Goal: Information Seeking & Learning: Check status

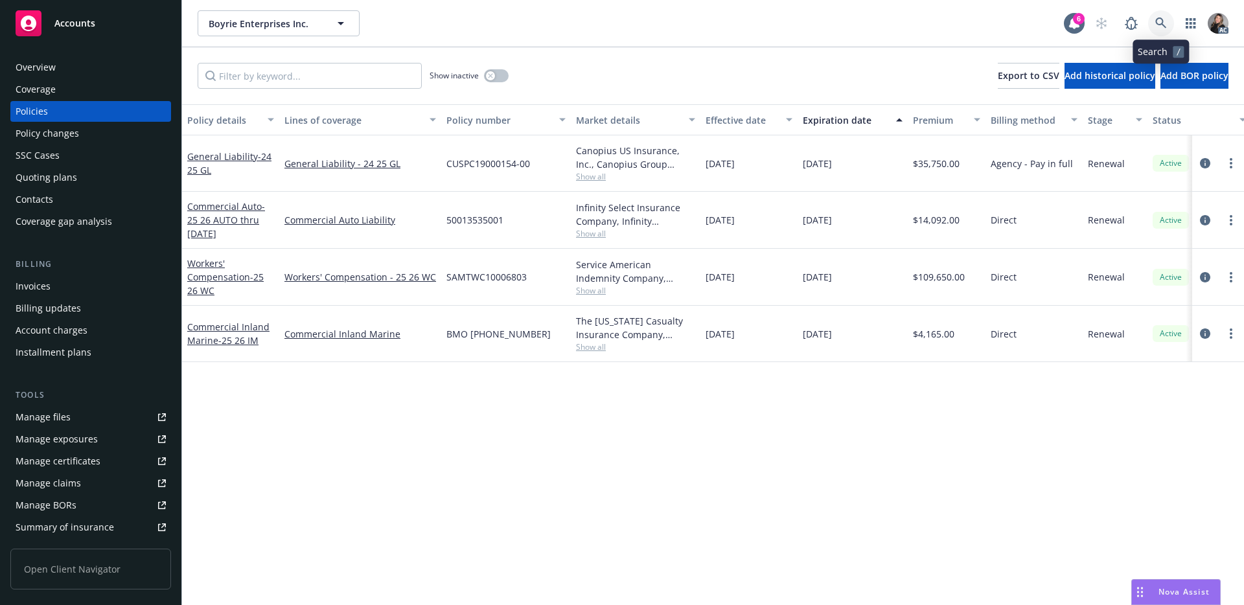
click at [1163, 21] on icon at bounding box center [1161, 23] width 12 height 12
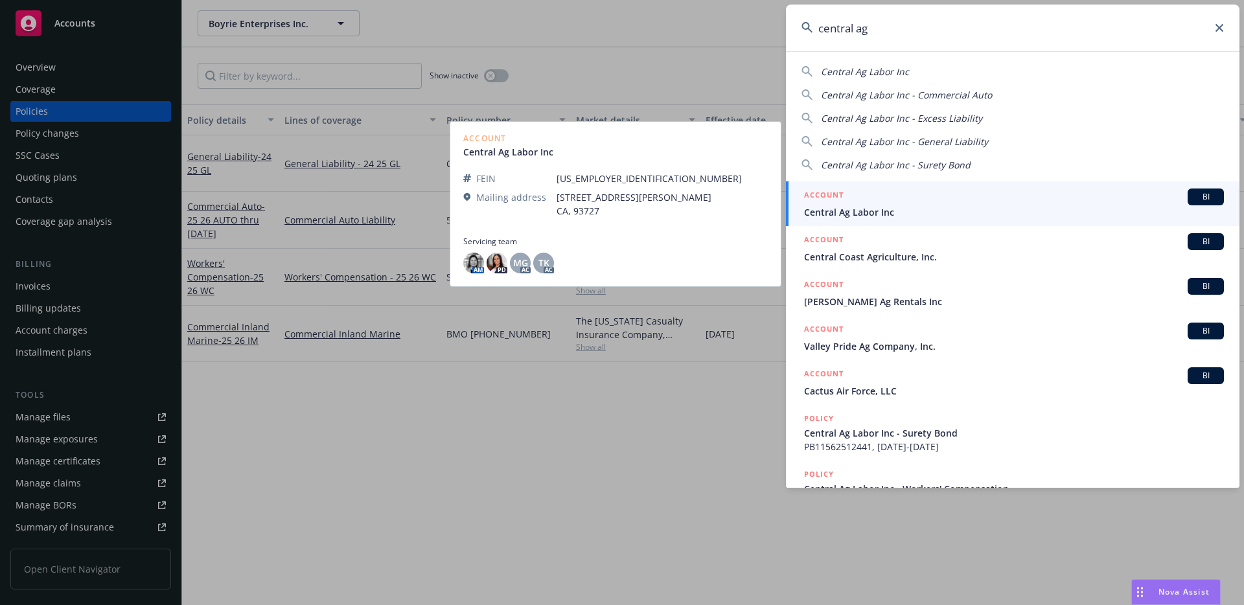
type input "central ag"
click at [965, 196] on div "ACCOUNT BI" at bounding box center [1014, 196] width 420 height 17
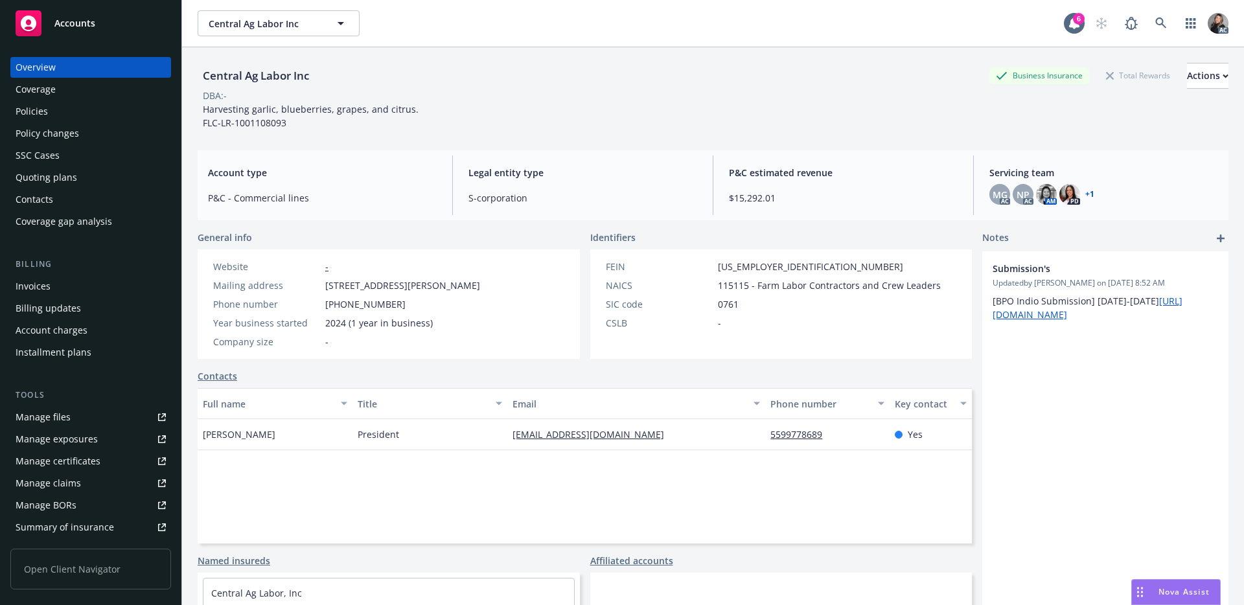
click at [62, 111] on div "Policies" at bounding box center [91, 111] width 150 height 21
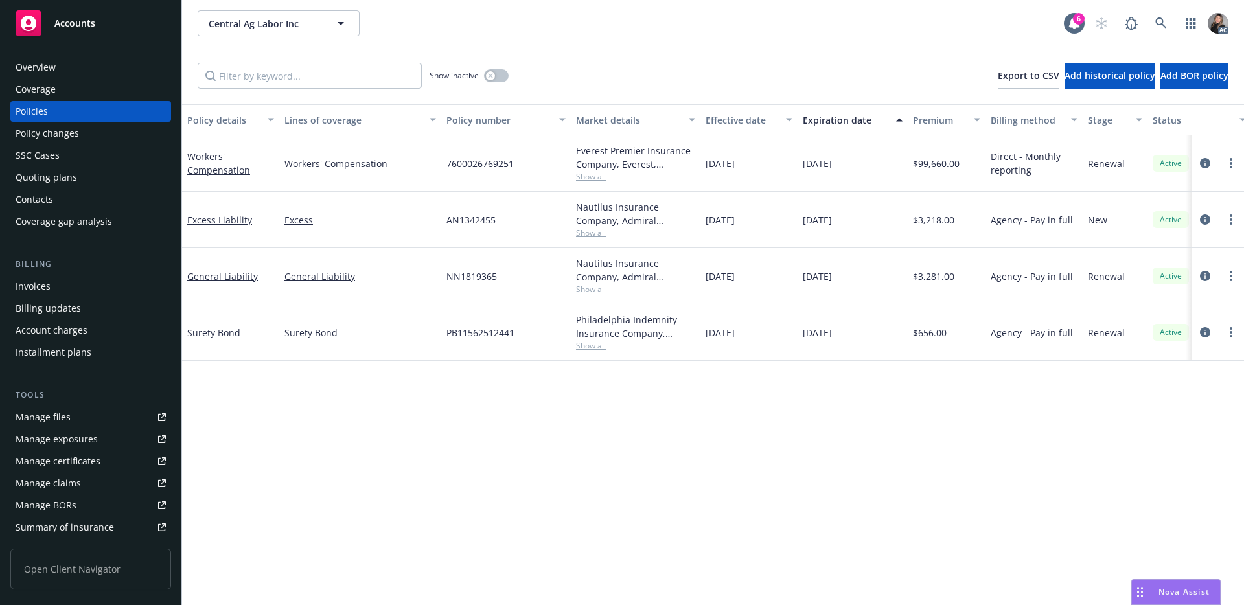
click at [599, 180] on span "Show all" at bounding box center [635, 176] width 119 height 11
click at [1207, 160] on icon "circleInformation" at bounding box center [1205, 163] width 10 height 10
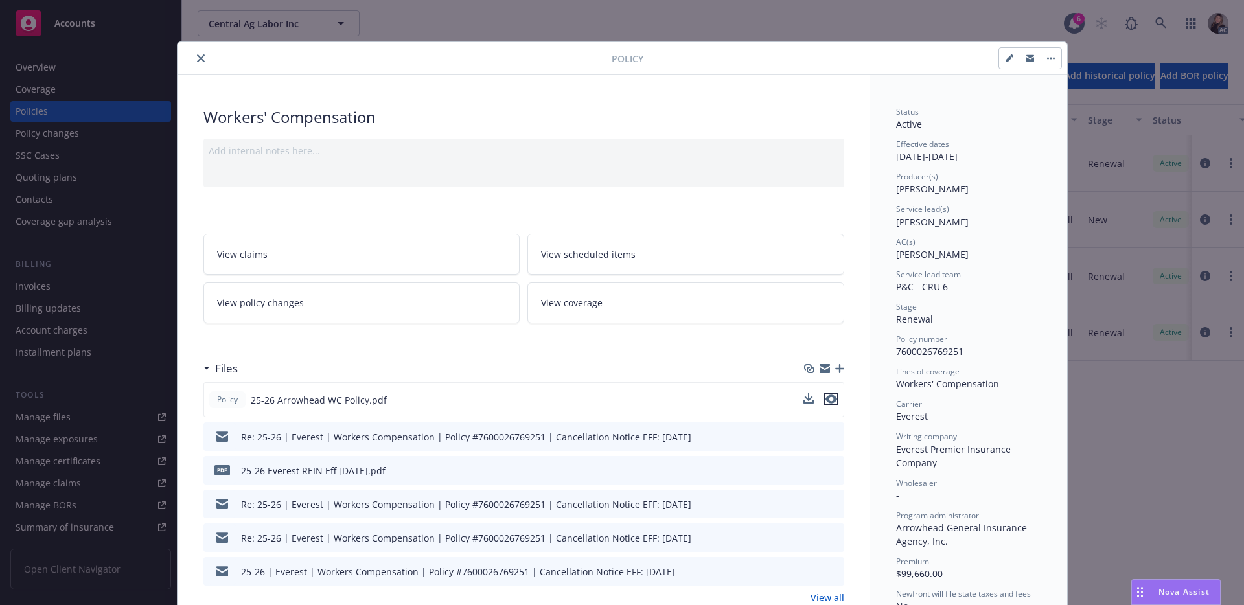
click at [825, 401] on icon "preview file" at bounding box center [831, 398] width 12 height 9
click at [202, 61] on button "close" at bounding box center [201, 59] width 16 height 16
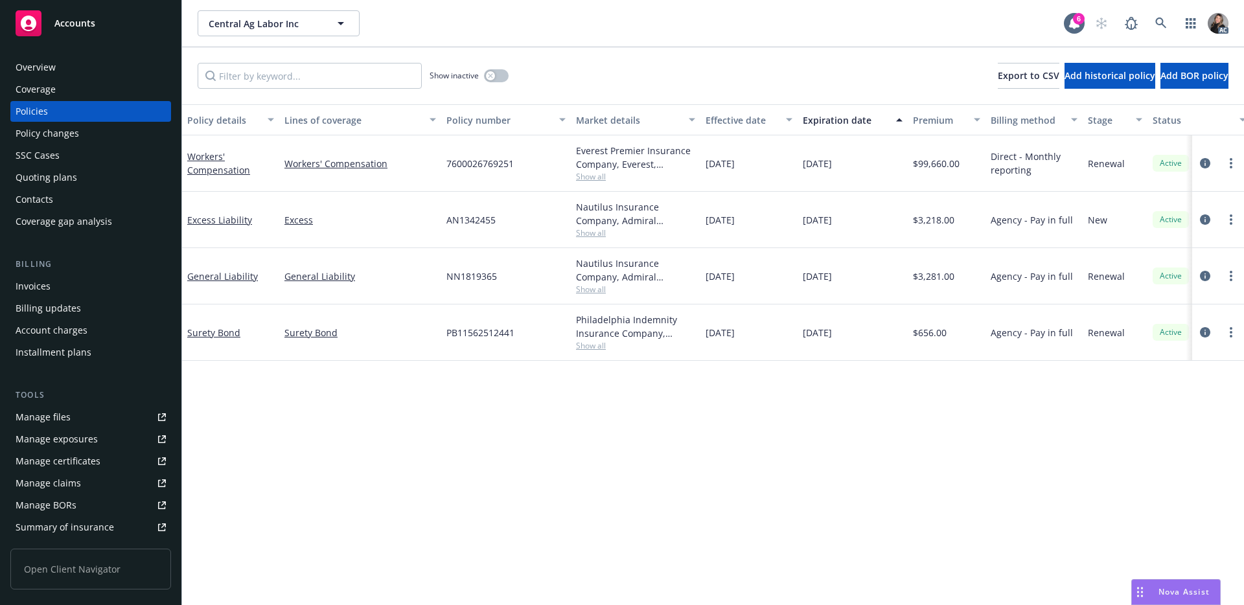
click at [62, 192] on div "Contacts" at bounding box center [91, 199] width 150 height 21
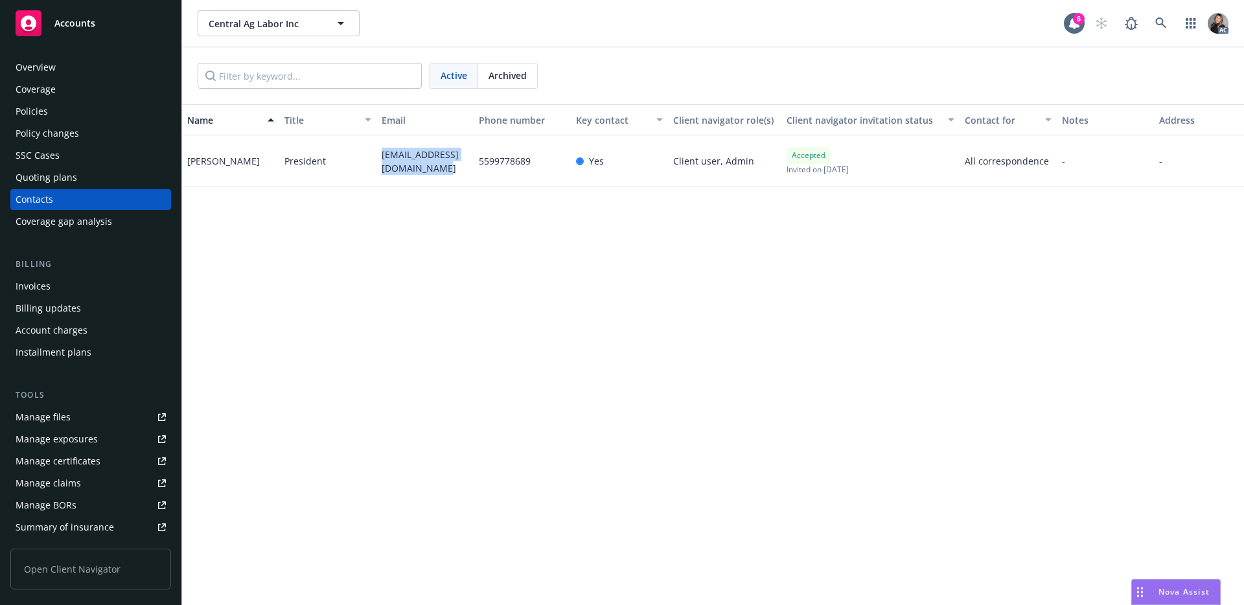
drag, startPoint x: 368, startPoint y: 150, endPoint x: 378, endPoint y: 153, distance: 10.2
click at [378, 153] on div "[EMAIL_ADDRESS][DOMAIN_NAME]" at bounding box center [424, 161] width 97 height 52
copy span "[EMAIL_ADDRESS][DOMAIN_NAME]"
click at [87, 62] on div "Overview" at bounding box center [91, 67] width 150 height 21
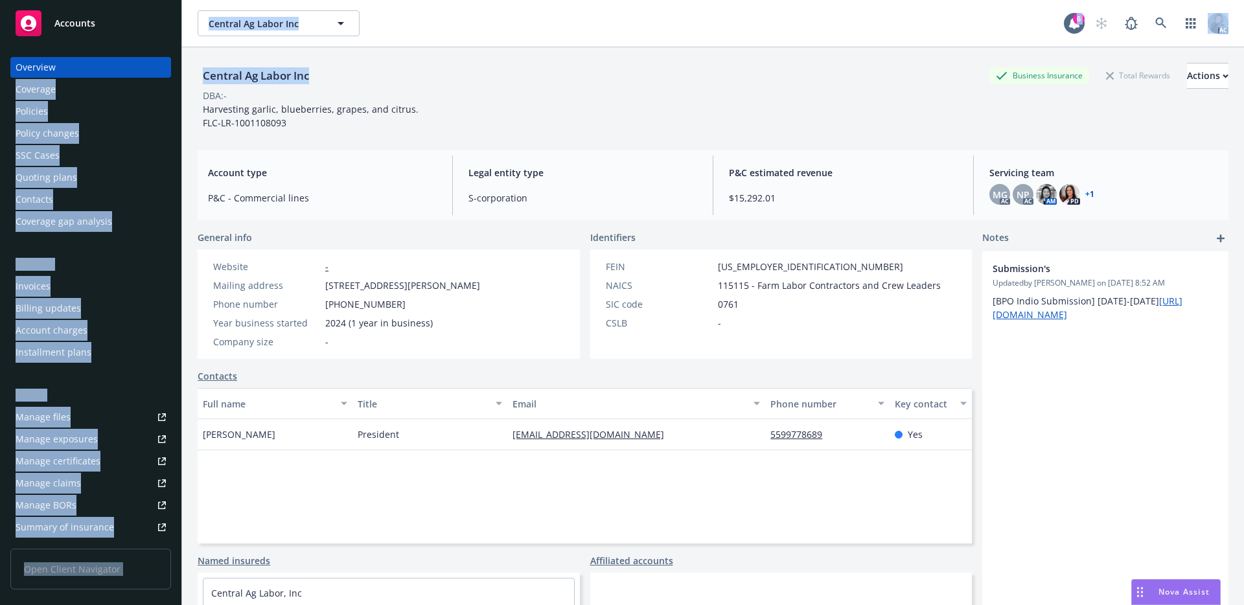
drag, startPoint x: 348, startPoint y: 78, endPoint x: 179, endPoint y: 71, distance: 168.5
click at [179, 71] on div "Accounts Overview Coverage Policies Policy changes SSC Cases Quoting plans Cont…" at bounding box center [622, 302] width 1244 height 605
click at [244, 75] on div "Central Ag Labor Inc" at bounding box center [256, 75] width 117 height 17
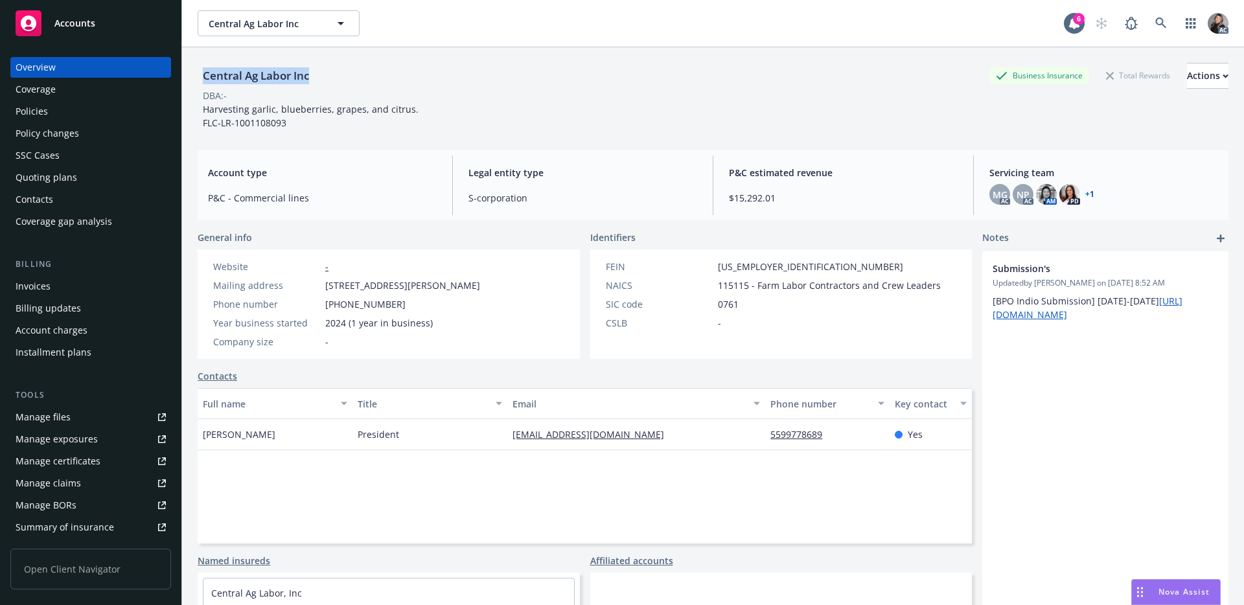
drag, startPoint x: 326, startPoint y: 78, endPoint x: 199, endPoint y: 80, distance: 127.6
click at [199, 80] on div "Central Ag Labor Inc Business Insurance Total Rewards Actions" at bounding box center [713, 76] width 1031 height 26
copy div "Central Ag Labor Inc"
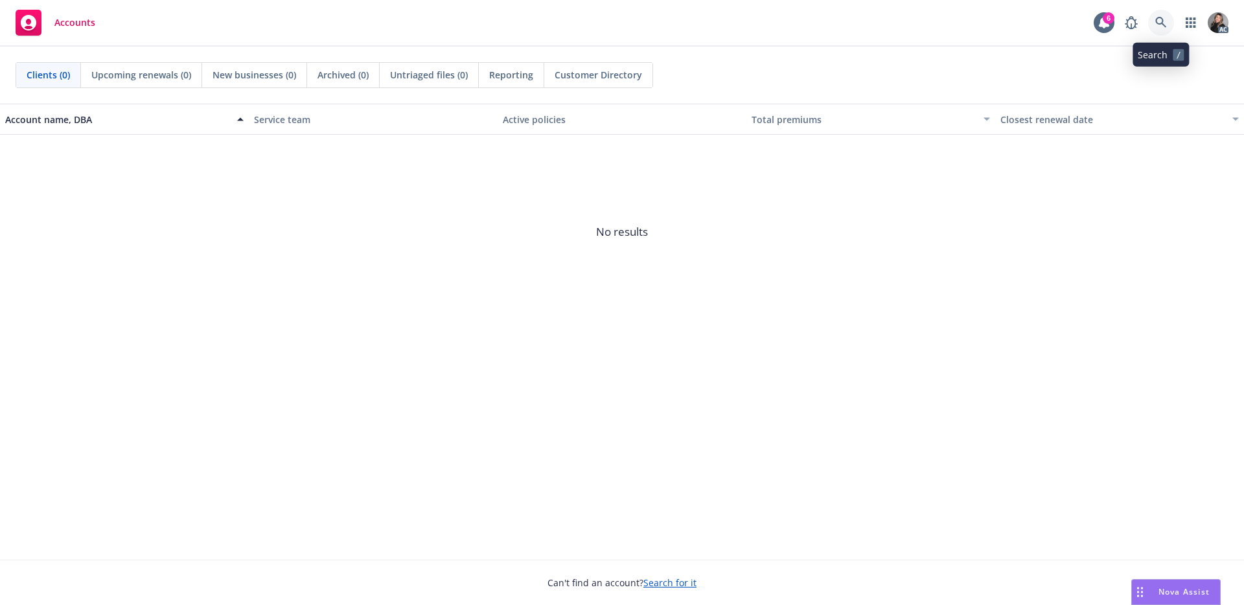
click at [1170, 23] on link at bounding box center [1161, 23] width 26 height 26
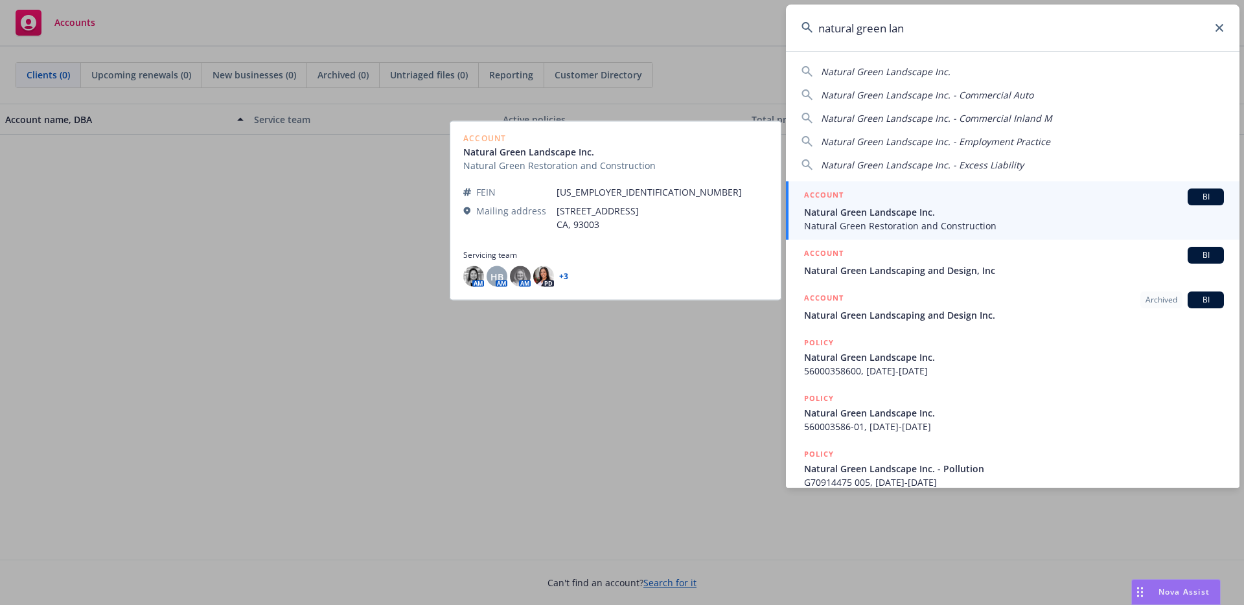
type input "natural green lan"
click at [931, 206] on span "Natural Green Landscape Inc." at bounding box center [1014, 212] width 420 height 14
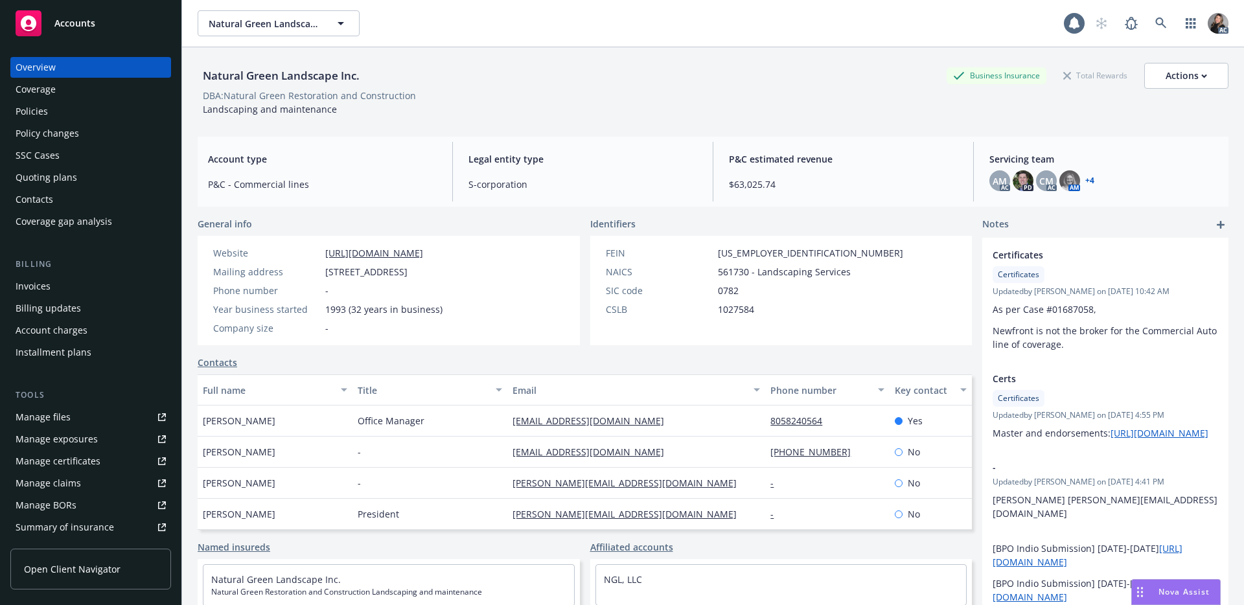
click at [86, 488] on link "Manage claims" at bounding box center [90, 483] width 161 height 21
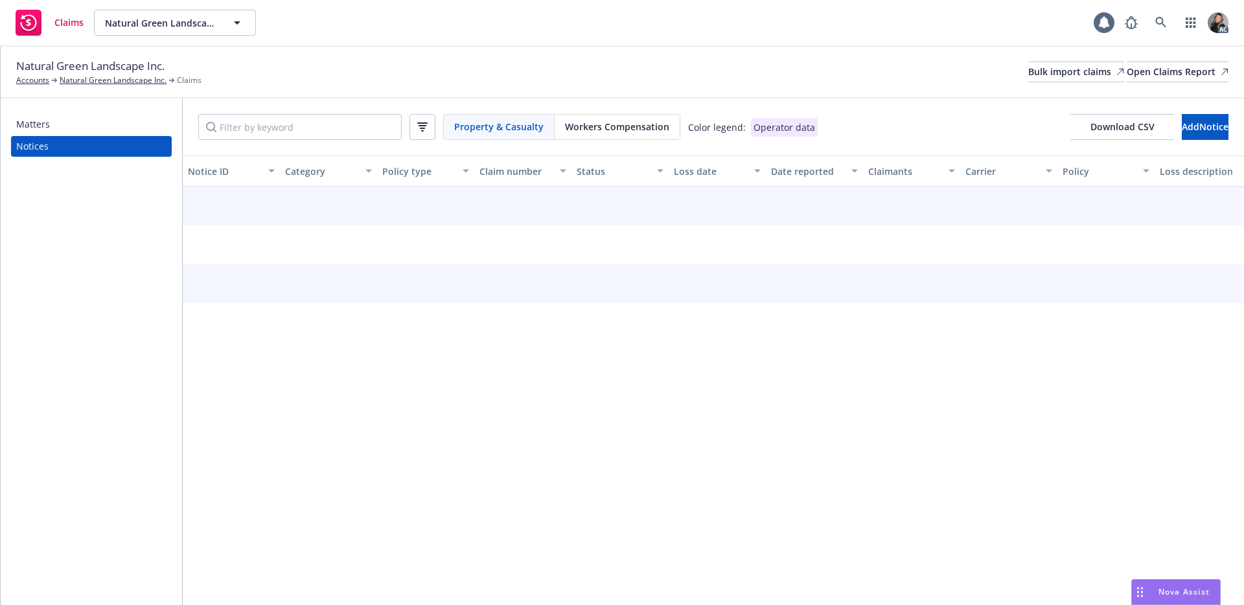
click at [603, 131] on span "Workers Compensation" at bounding box center [617, 127] width 104 height 14
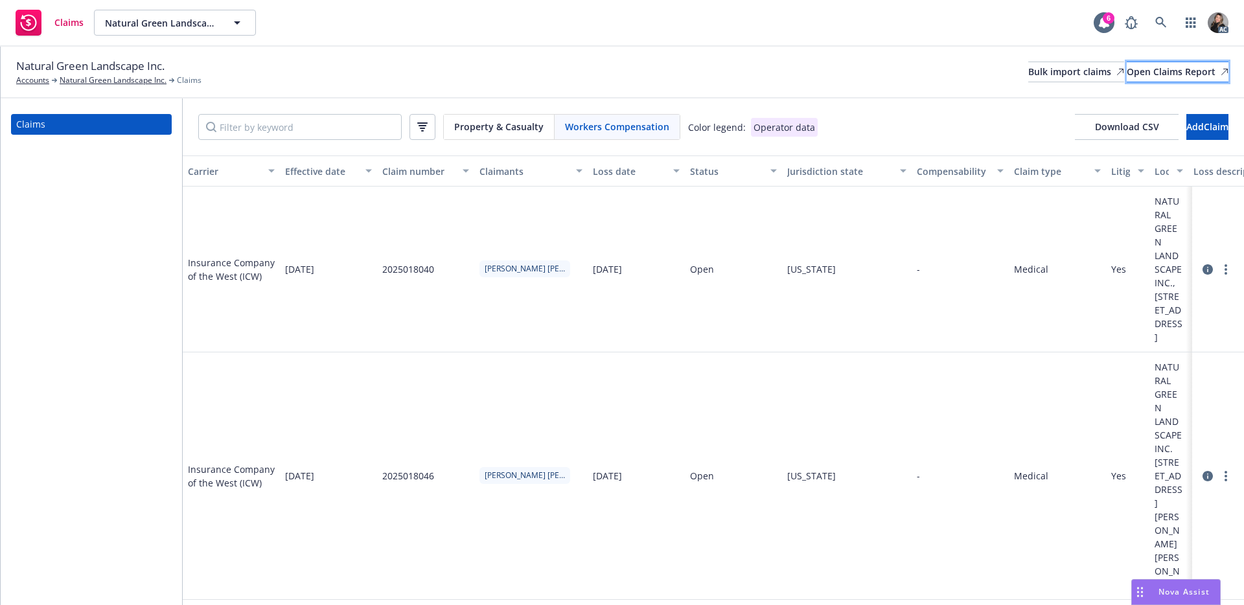
click at [1178, 67] on div "Open Claims Report" at bounding box center [1177, 71] width 102 height 19
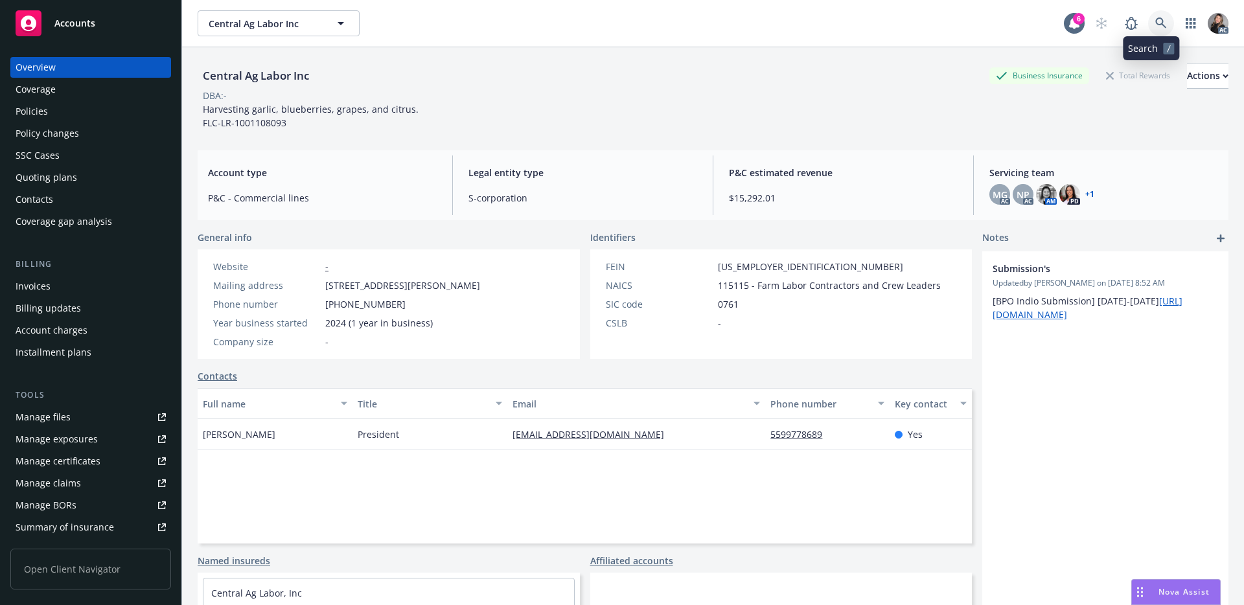
click at [1155, 28] on icon at bounding box center [1161, 23] width 12 height 12
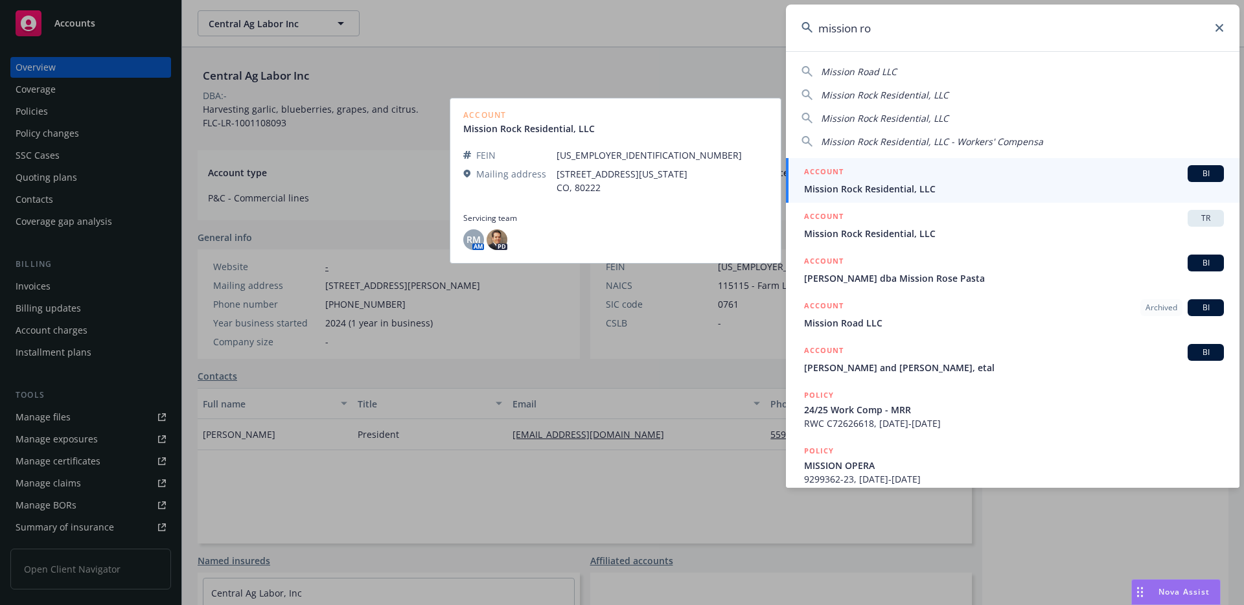
type input "mission ro"
click at [884, 176] on div "ACCOUNT BI" at bounding box center [1014, 173] width 420 height 17
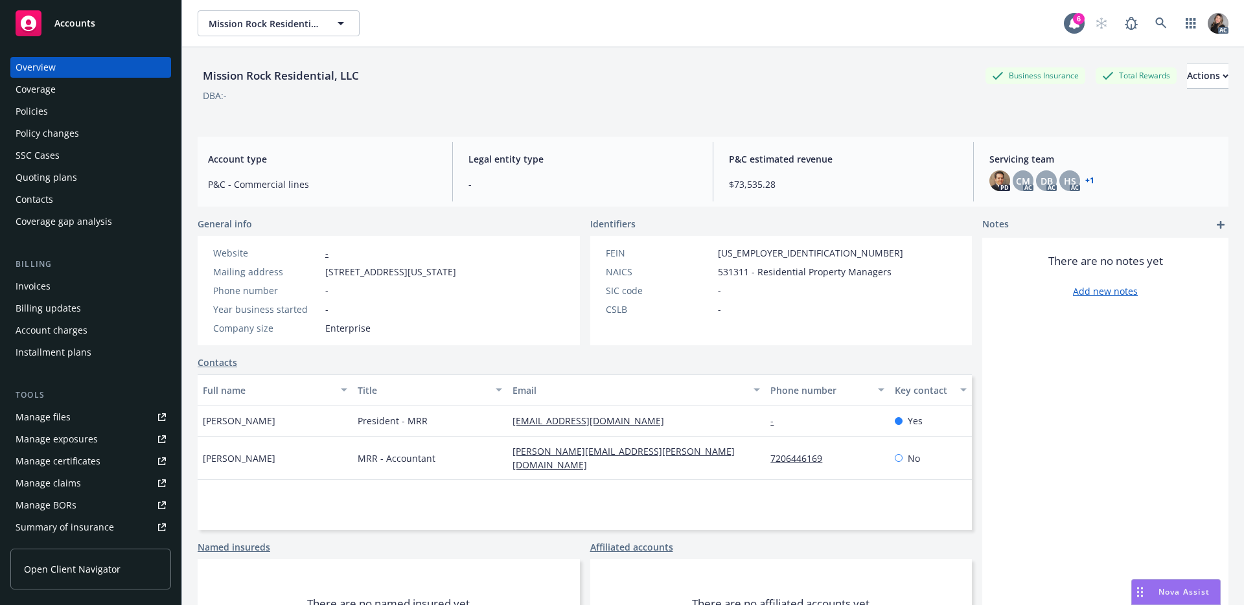
click at [56, 113] on div "Policies" at bounding box center [91, 111] width 150 height 21
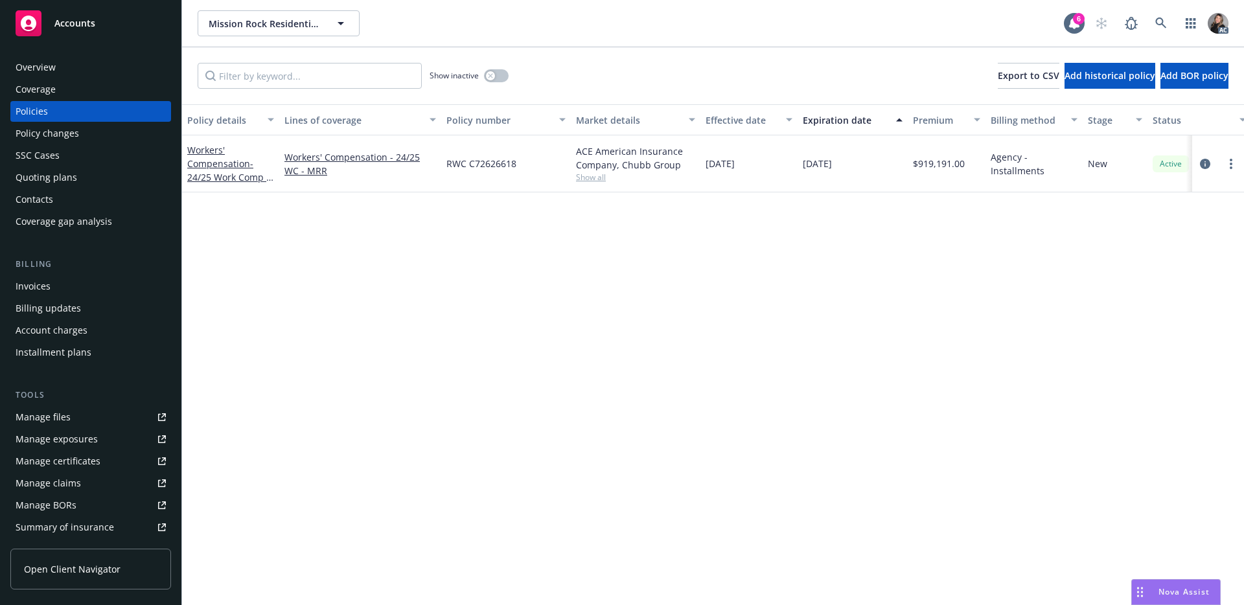
click at [828, 300] on div "Policy details Lines of coverage Policy number Market details Effective date Ex…" at bounding box center [713, 354] width 1062 height 501
click at [962, 248] on div "Policy details Lines of coverage Policy number Market details Effective date Ex…" at bounding box center [713, 354] width 1062 height 501
click at [948, 211] on div "Policy details Lines of coverage Policy number Market details Effective date Ex…" at bounding box center [713, 354] width 1062 height 501
click at [501, 80] on button "button" at bounding box center [496, 75] width 25 height 13
click at [595, 175] on span "Show all" at bounding box center [635, 177] width 119 height 11
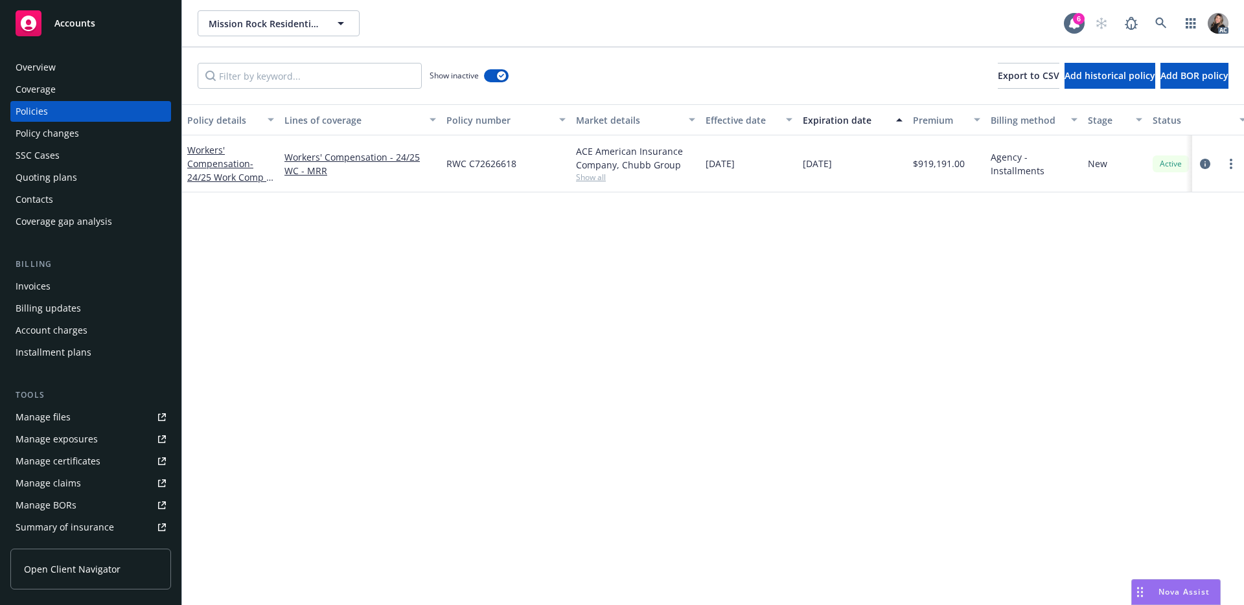
click at [806, 315] on div "Policy details Lines of coverage Policy number Market details Effective date Ex…" at bounding box center [713, 354] width 1062 height 501
click at [827, 315] on div "Policy details Lines of coverage Policy number Market details Effective date Ex…" at bounding box center [713, 354] width 1062 height 501
